Goal: Find specific page/section

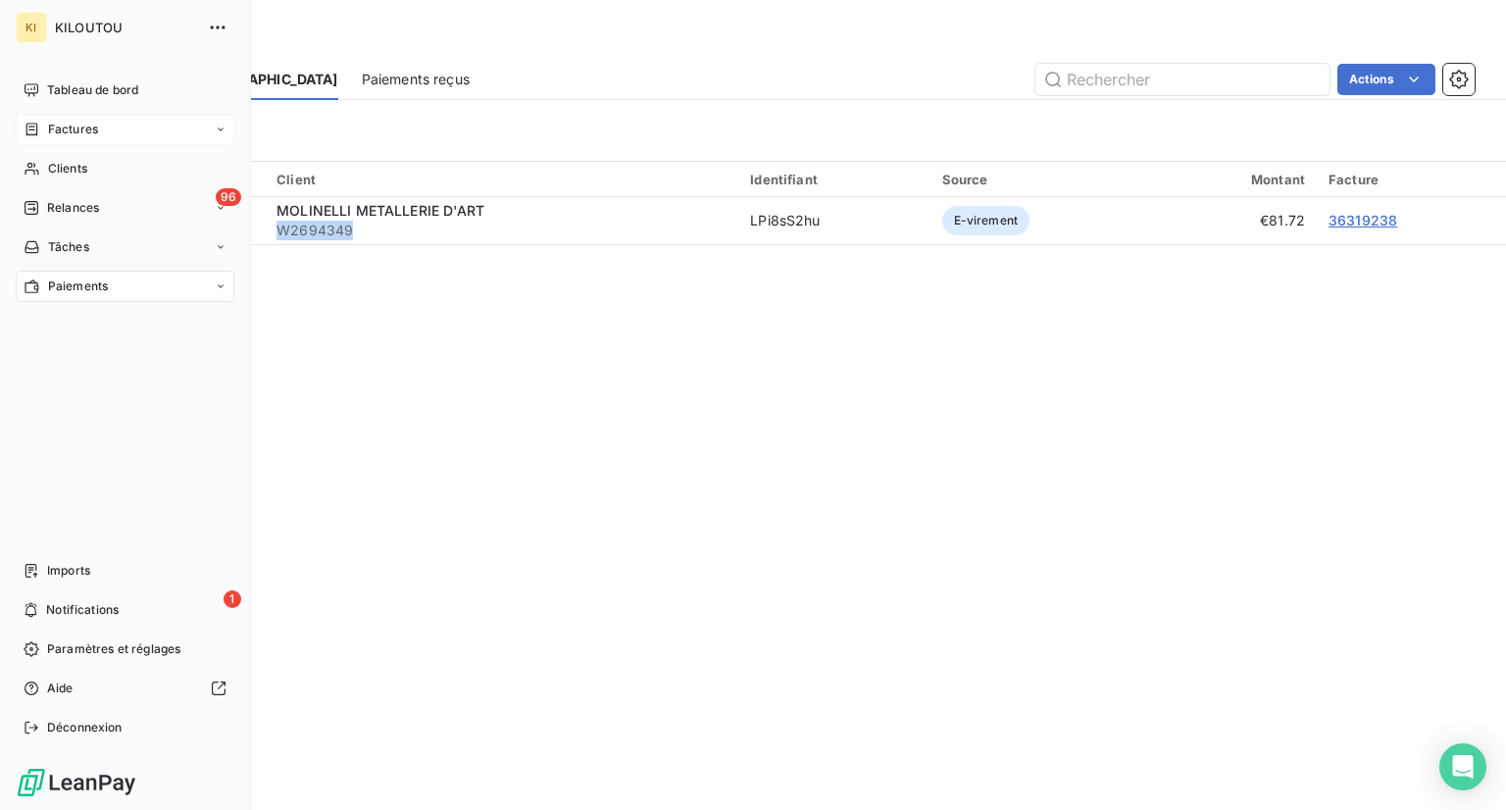
click at [67, 119] on div "Factures" at bounding box center [125, 129] width 219 height 31
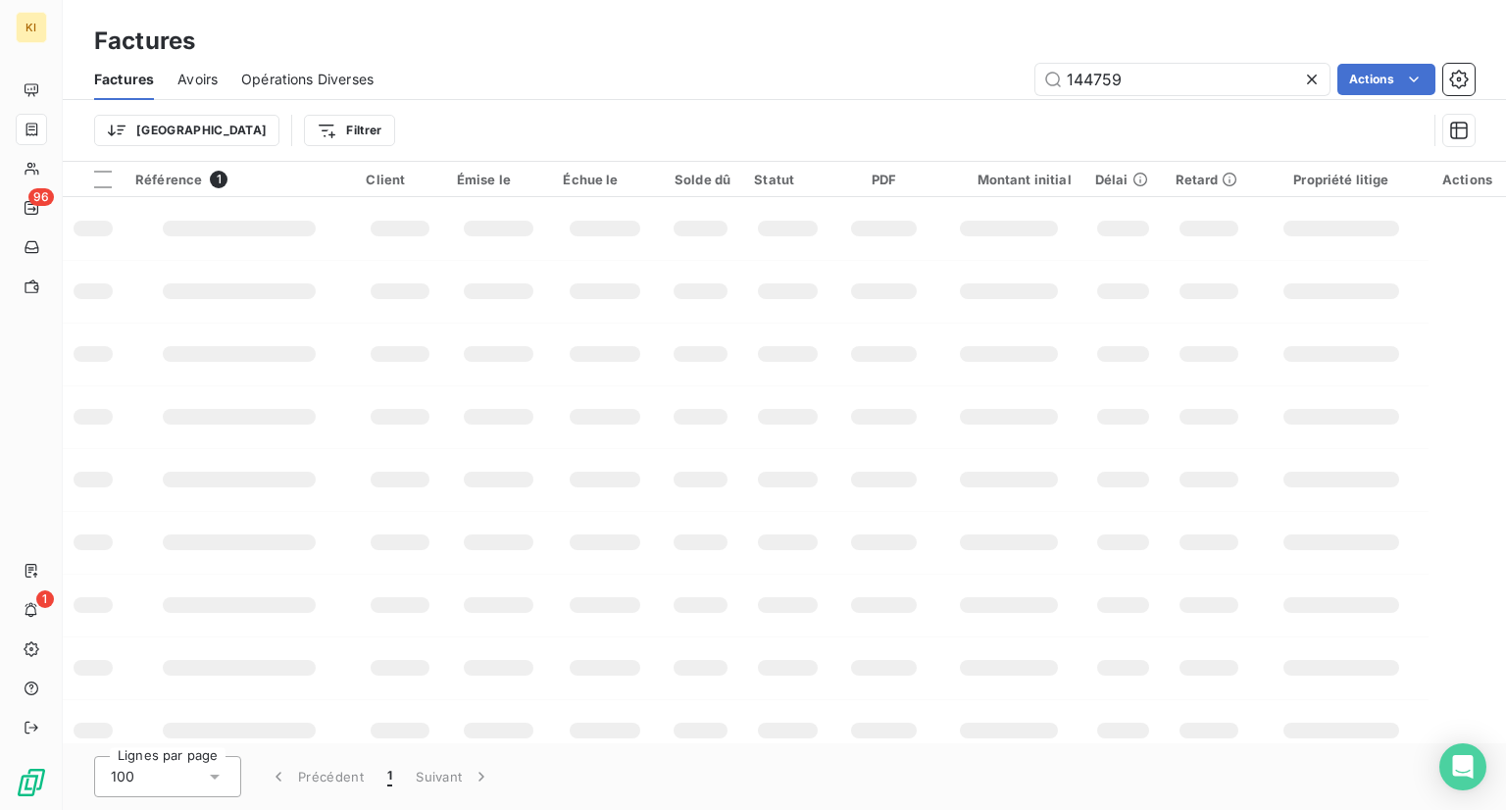
drag, startPoint x: 1178, startPoint y: 79, endPoint x: 563, endPoint y: 17, distance: 618.1
click at [563, 17] on div "Factures Factures Avoirs Opérations Diverses 144759 Actions Trier Filtrer" at bounding box center [785, 81] width 1444 height 162
click at [1170, 79] on input "24888135" at bounding box center [1183, 79] width 294 height 31
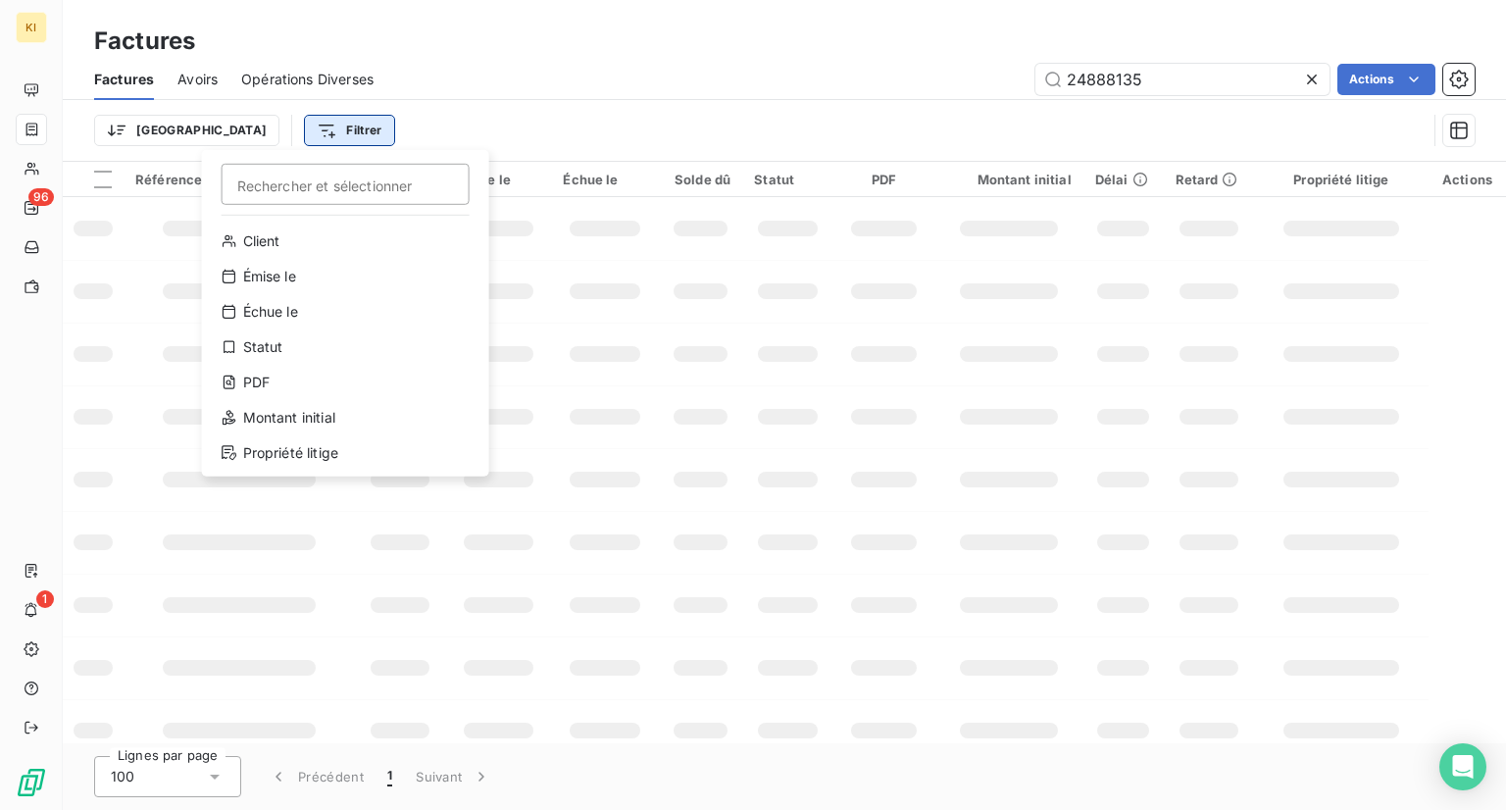
click at [271, 122] on html "KI 96 1 Factures Factures Avoirs Opérations Diverses 24888135 Actions Trier Fil…" at bounding box center [753, 405] width 1506 height 810
click at [404, 110] on html "KI 96 1 Factures Factures Avoirs Opérations Diverses 24888135 Actions Trier Fil…" at bounding box center [753, 405] width 1506 height 810
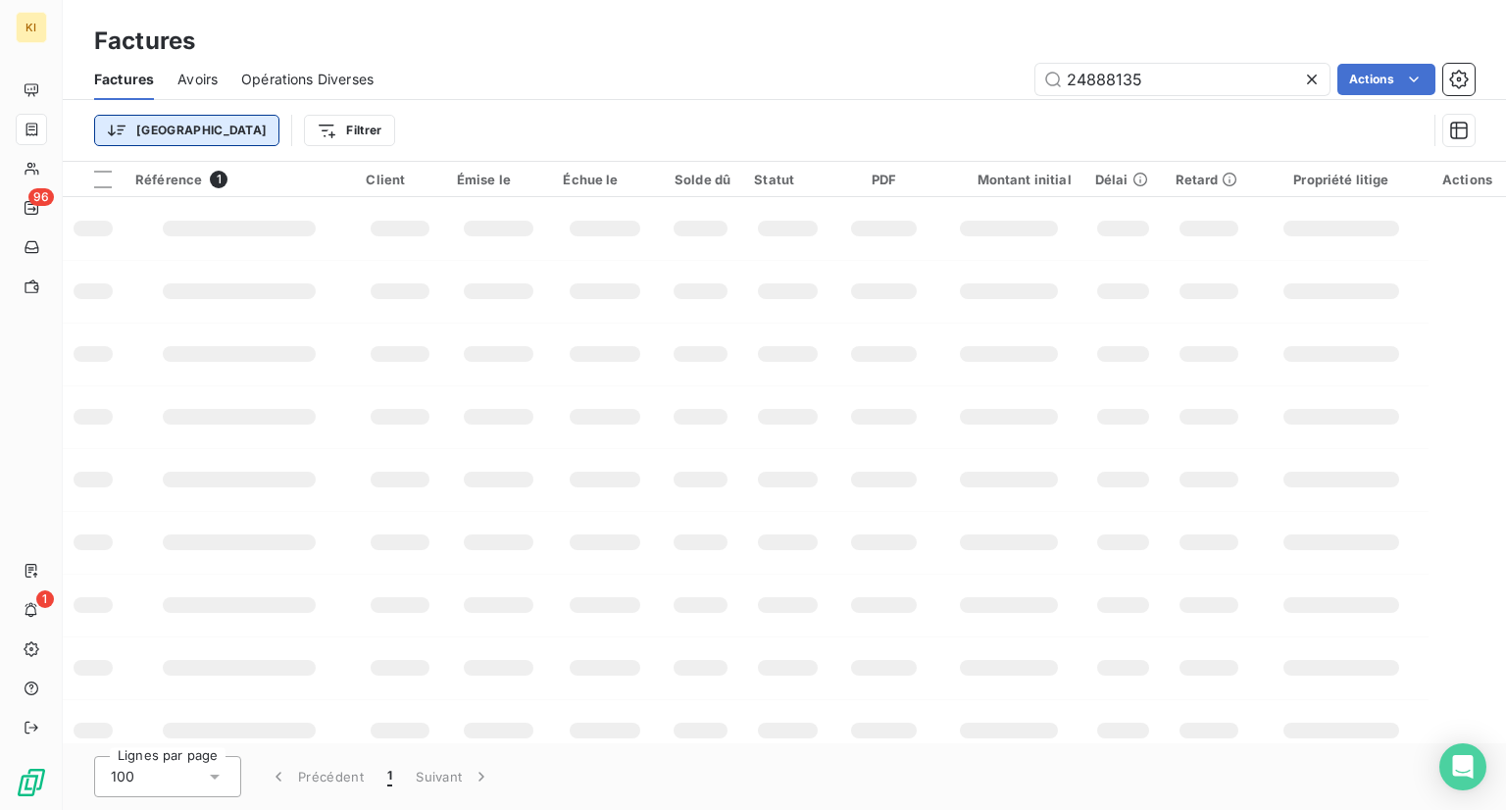
click at [132, 127] on html "KI 96 1 Factures Factures Avoirs Opérations Diverses 24888135 Actions Trier Fil…" at bounding box center [753, 405] width 1506 height 810
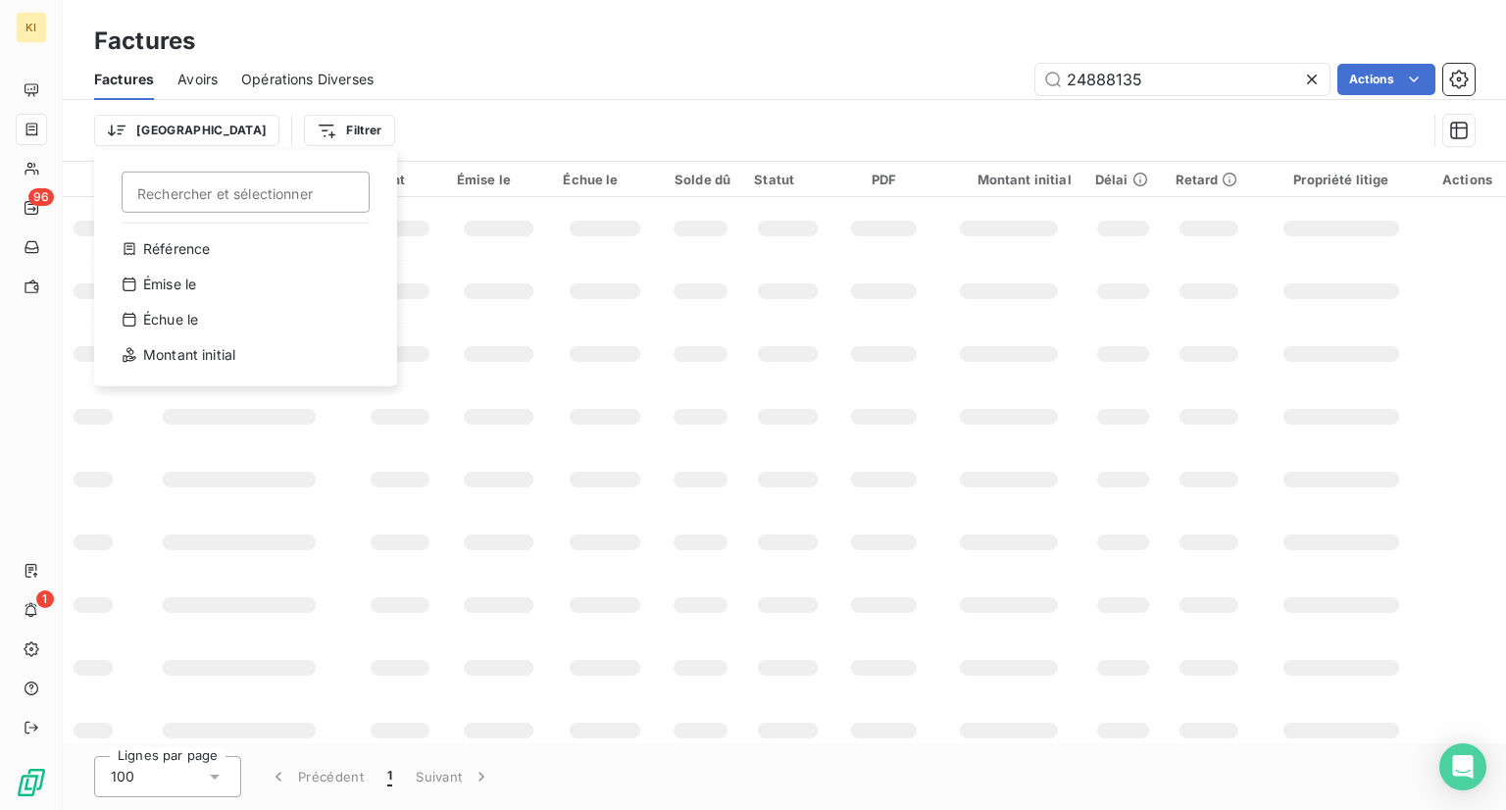
click at [419, 121] on html "KI 96 1 Factures Factures Avoirs Opérations Diverses 24888135 Actions Trier Rec…" at bounding box center [753, 405] width 1506 height 810
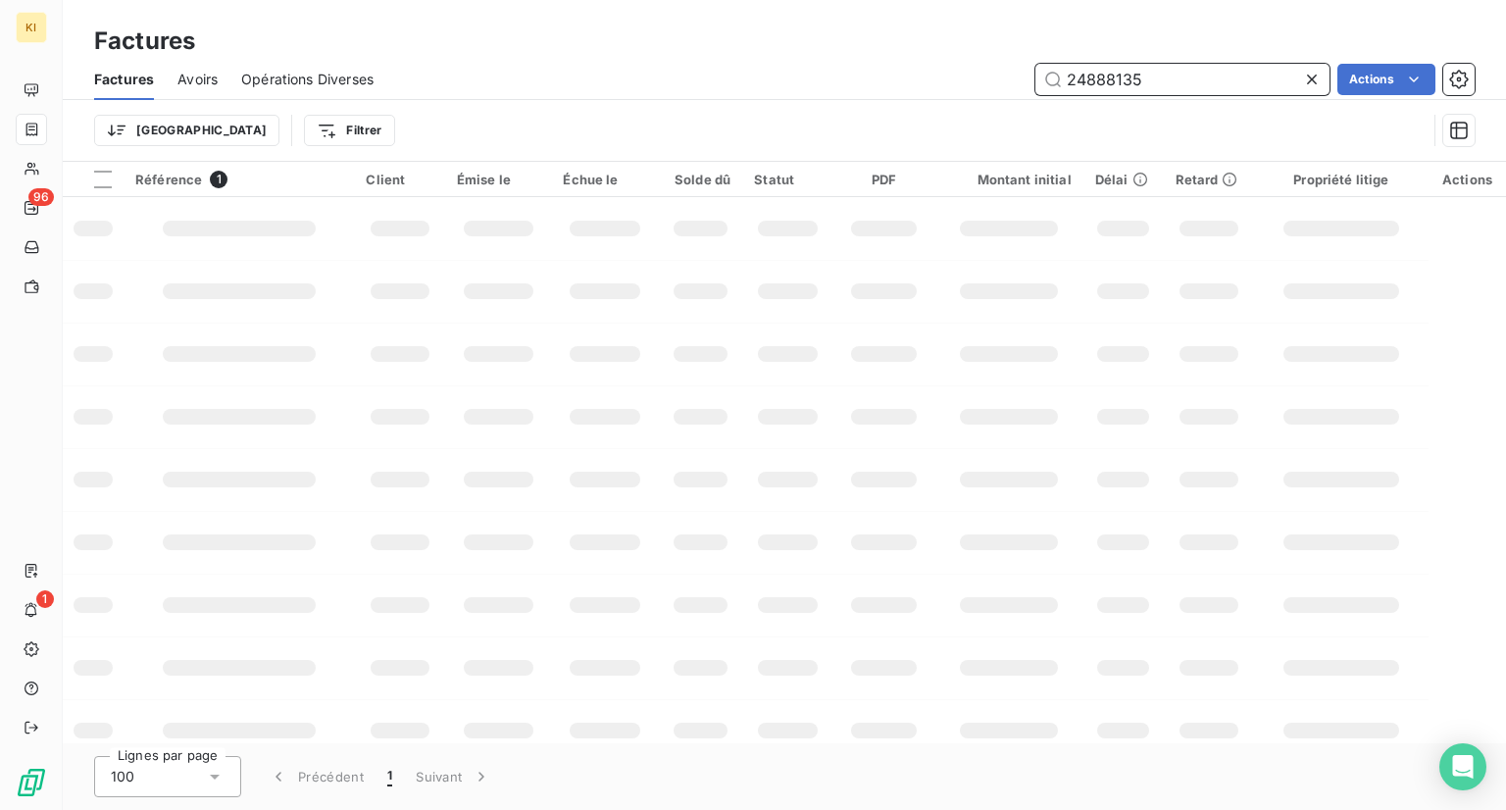
click at [1188, 73] on input "24888135" at bounding box center [1183, 79] width 294 height 31
click at [357, 127] on div "Trier Filtrer" at bounding box center [760, 130] width 1333 height 37
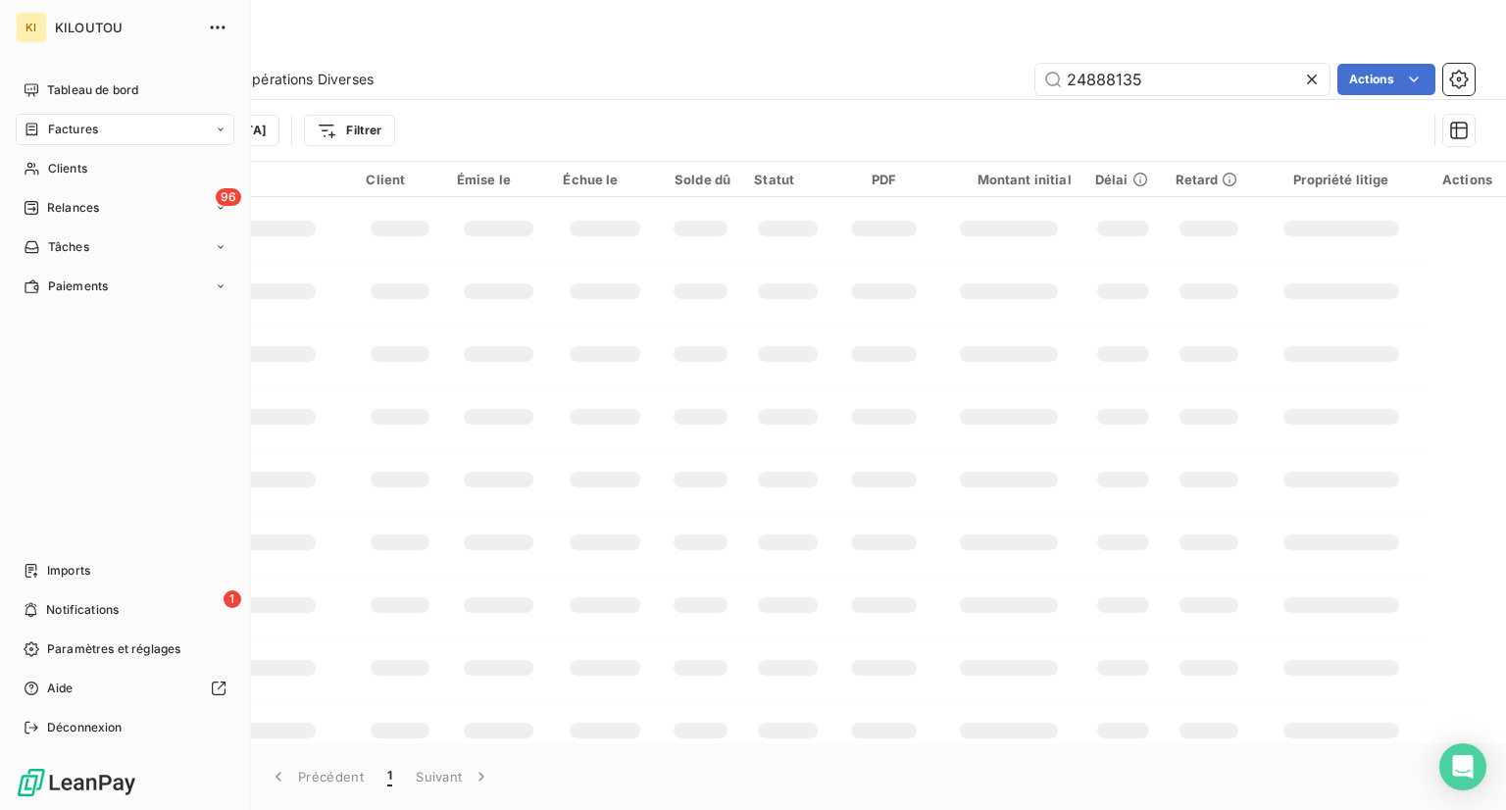
click at [55, 127] on span "Factures" at bounding box center [73, 130] width 50 height 18
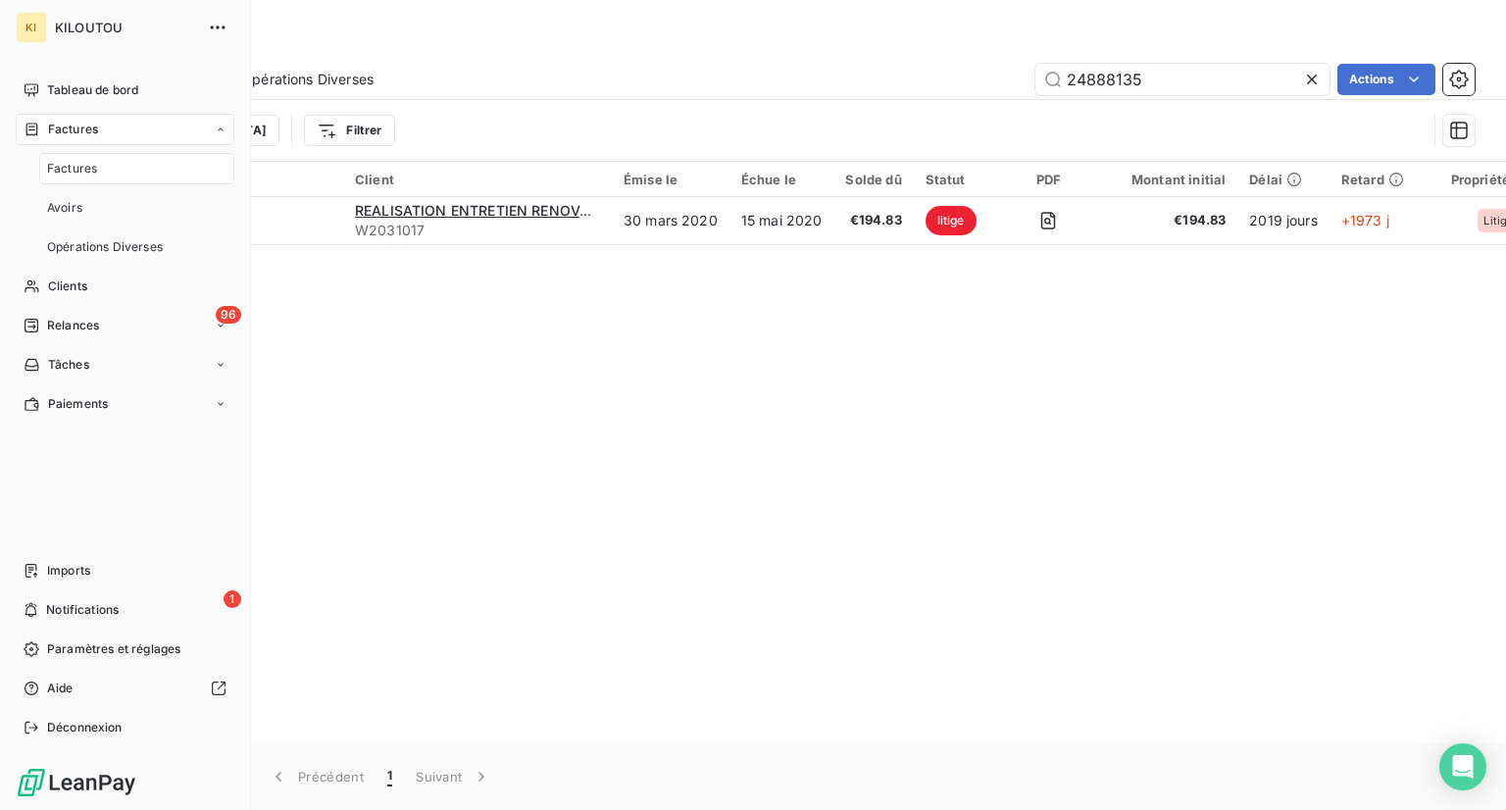
click at [72, 170] on span "Factures" at bounding box center [72, 169] width 50 height 18
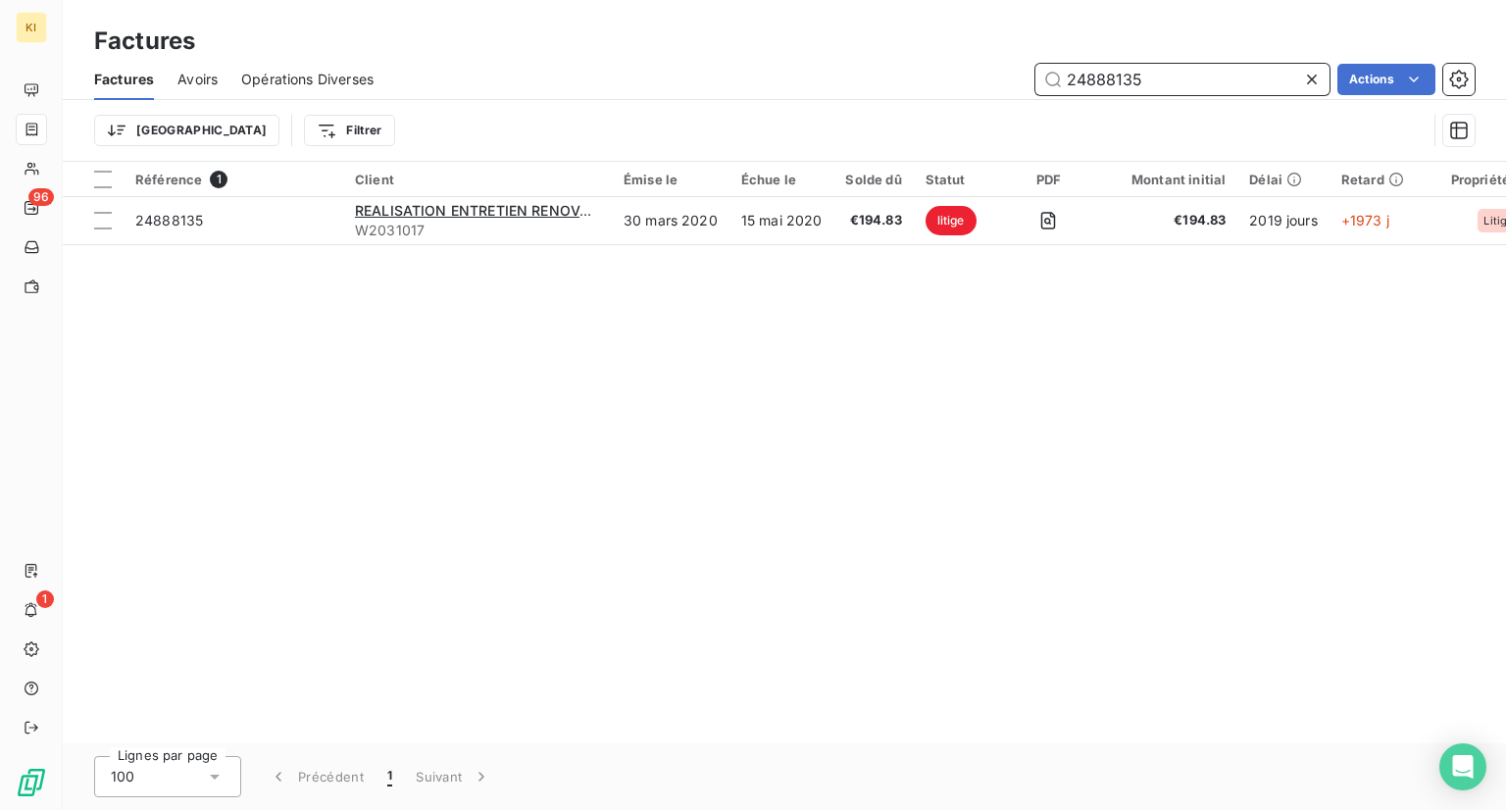
drag, startPoint x: 1190, startPoint y: 79, endPoint x: 410, endPoint y: -8, distance: 784.5
click at [410, 0] on html "KI 96 1 Factures Factures Avoirs Opérations Diverses 24888135 Actions Trier Fil…" at bounding box center [753, 405] width 1506 height 810
paste input "3666458"
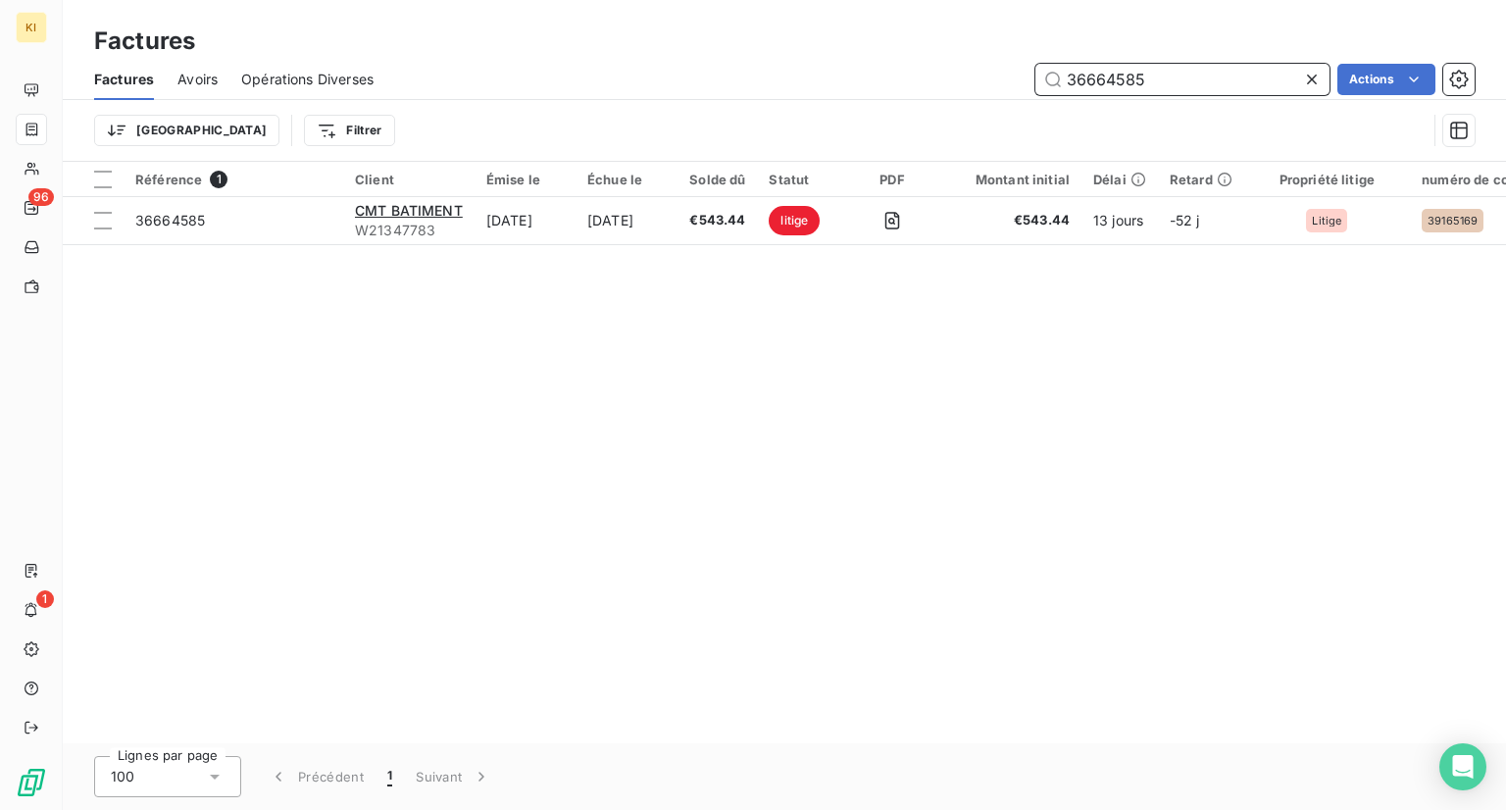
type input "36664585"
